Goal: Find specific page/section: Find specific page/section

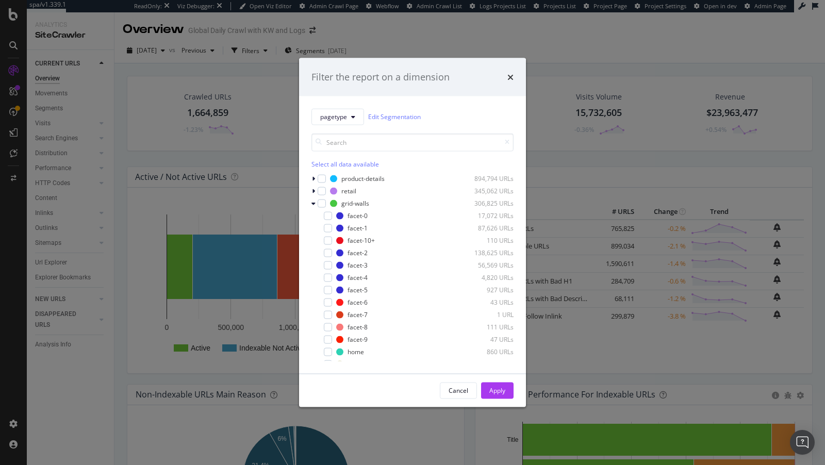
scroll to position [13, 0]
click at [514, 76] on div "Filter the report on a dimension" at bounding box center [412, 77] width 227 height 38
